Goal: Check status: Check status

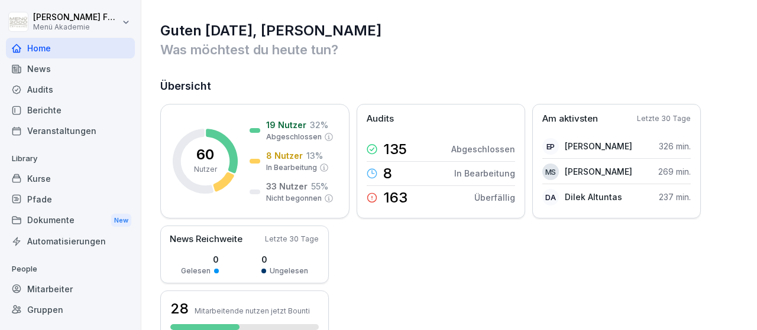
click at [67, 291] on div "Mitarbeiter" at bounding box center [70, 289] width 129 height 21
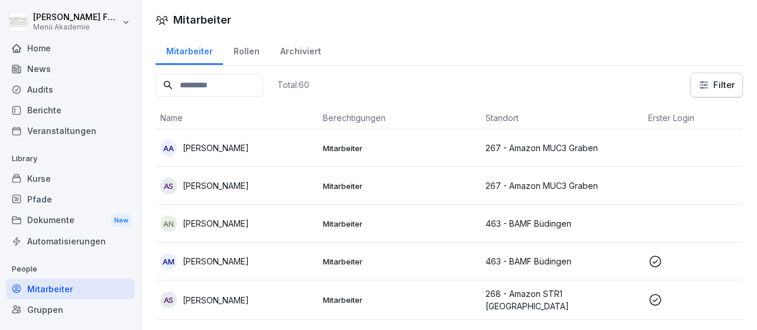
click at [699, 85] on html "[PERSON_NAME] Menü Akademie Home News Audits Berichte Veranstaltungen Library K…" at bounding box center [378, 165] width 757 height 330
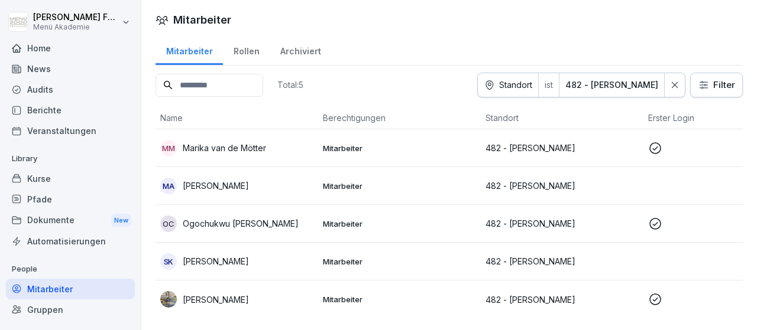
click at [233, 262] on p "[PERSON_NAME]" at bounding box center [216, 261] width 66 height 12
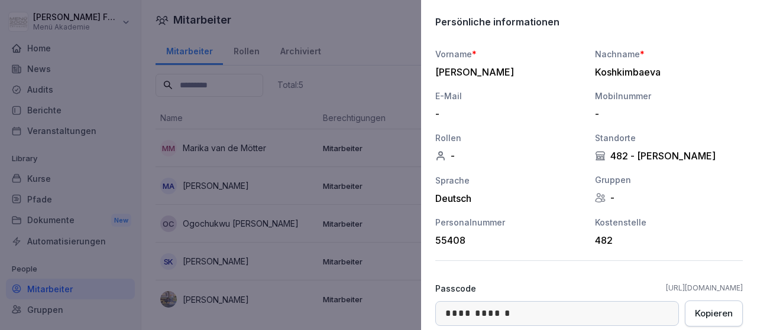
scroll to position [34, 0]
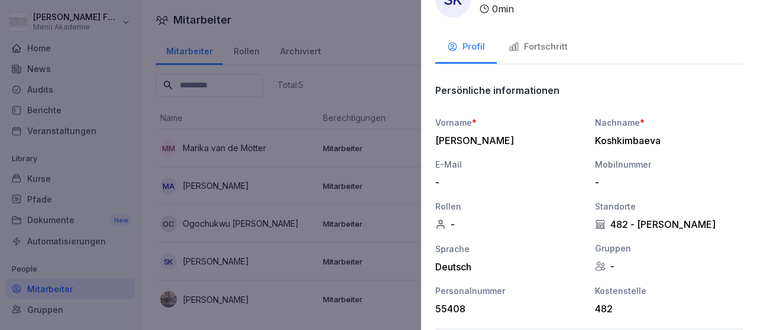
click at [546, 47] on div "Fortschritt" at bounding box center [537, 47] width 59 height 14
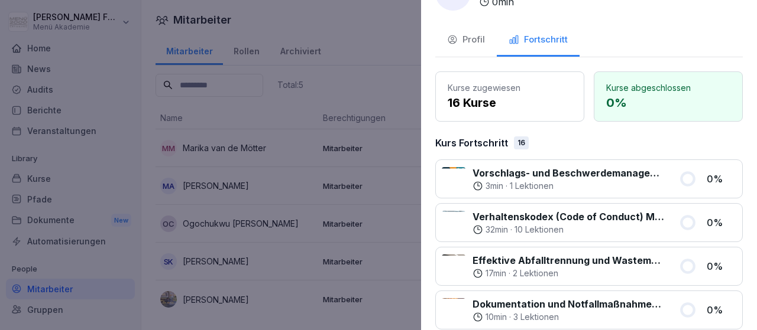
scroll to position [0, 0]
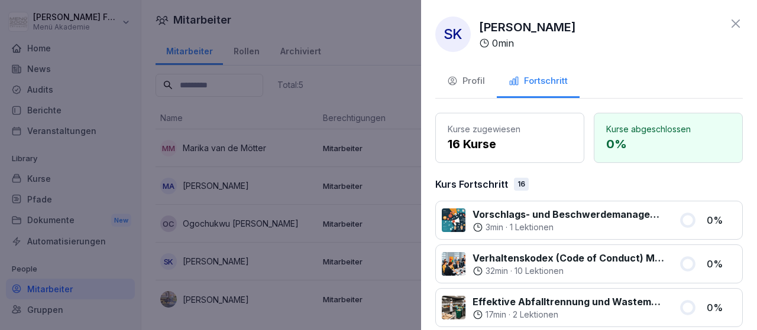
click at [408, 86] on div at bounding box center [378, 165] width 757 height 330
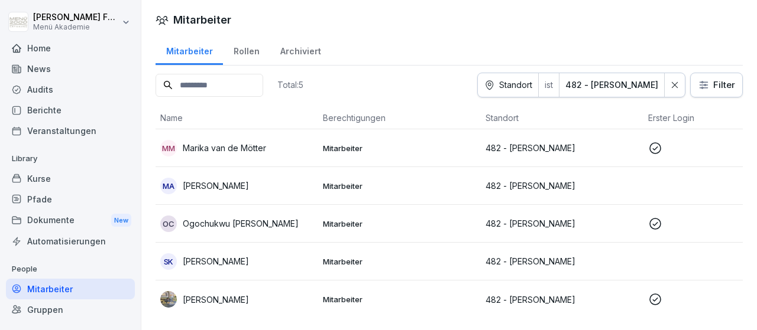
click at [576, 150] on p "482 - [PERSON_NAME]" at bounding box center [561, 148] width 153 height 12
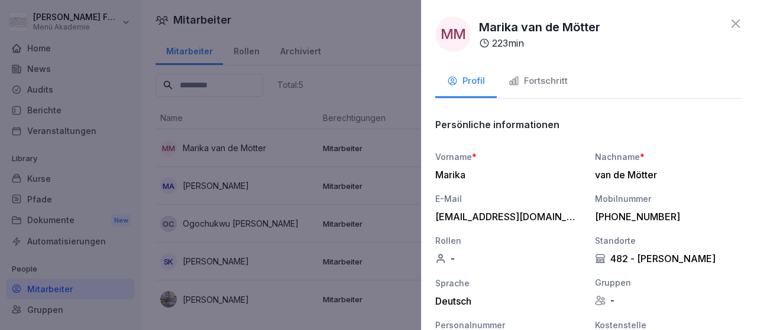
click at [559, 79] on div "Fortschritt" at bounding box center [537, 81] width 59 height 14
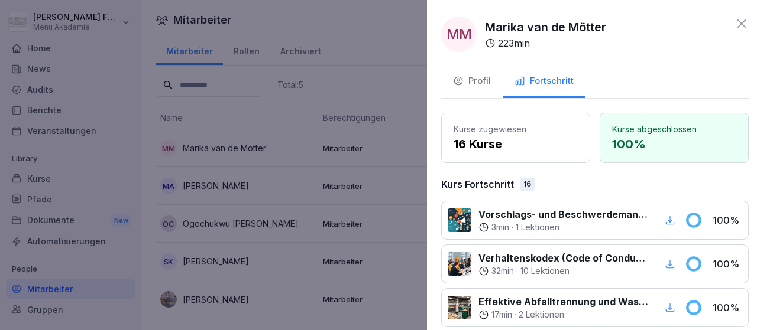
click at [395, 34] on div at bounding box center [378, 165] width 757 height 330
